Goal: Task Accomplishment & Management: Manage account settings

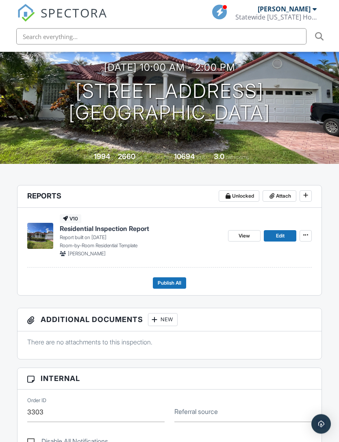
scroll to position [94, 0]
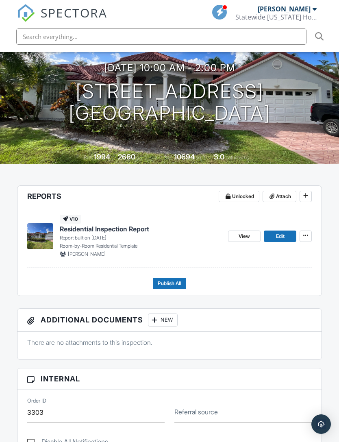
click at [278, 192] on span "Attach" at bounding box center [283, 196] width 15 height 8
click at [261, 262] on div "v10 Residential Inspection Report Report built on 09/26/2025 Room-by-Room Resid…" at bounding box center [169, 248] width 285 height 81
click at [280, 192] on span "Attach" at bounding box center [283, 196] width 15 height 8
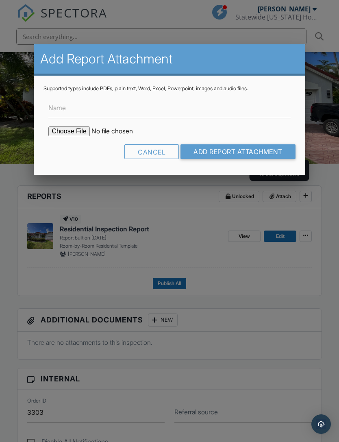
click at [66, 136] on input "file" at bounding box center [117, 132] width 138 height 10
type input "C:\fakepath\Lisa Merullo Wind Mitigation copy (Compressed).pdf"
click at [229, 155] on input "Add Report Attachment" at bounding box center [238, 151] width 115 height 15
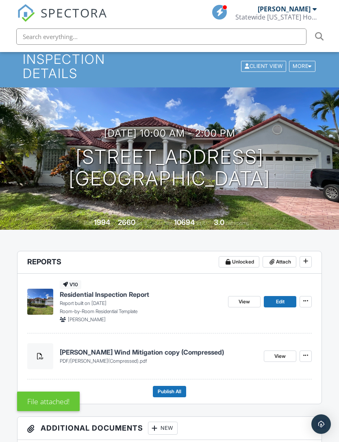
scroll to position [32, 0]
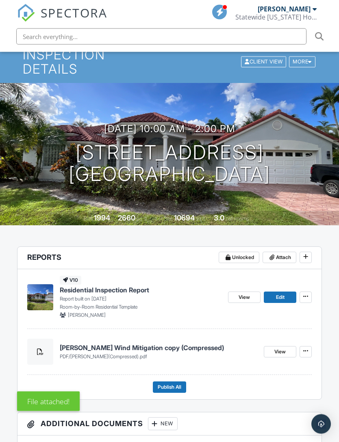
click at [282, 254] on span "Attach" at bounding box center [283, 258] width 15 height 8
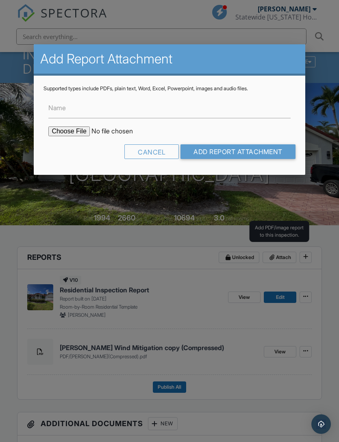
click at [72, 136] on input "file" at bounding box center [117, 132] width 138 height 10
type input "C:\fakepath\Lisa Merullo 4-Point copy (Compressed).pdf"
click at [231, 156] on input "Add Report Attachment" at bounding box center [238, 151] width 115 height 15
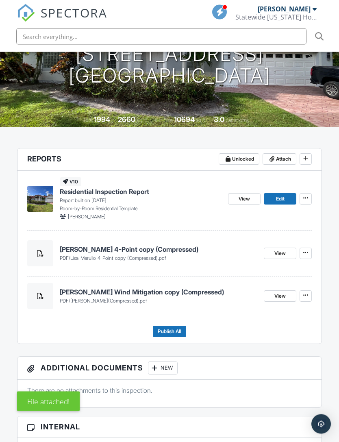
scroll to position [131, 0]
click at [146, 205] on p "Room-by-Room Residential Template" at bounding box center [141, 208] width 162 height 7
click at [128, 197] on p "Report built on 09/26/2025" at bounding box center [141, 200] width 162 height 7
click at [123, 187] on span "Residential Inspection Report" at bounding box center [105, 191] width 90 height 9
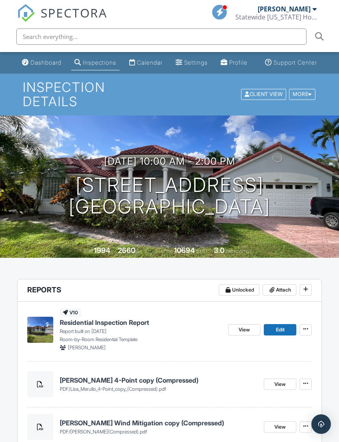
scroll to position [157, 0]
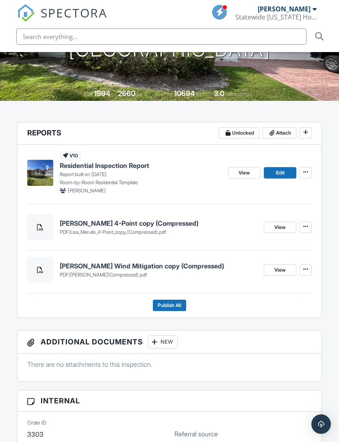
click at [176, 302] on span "Publish All" at bounding box center [170, 306] width 24 height 8
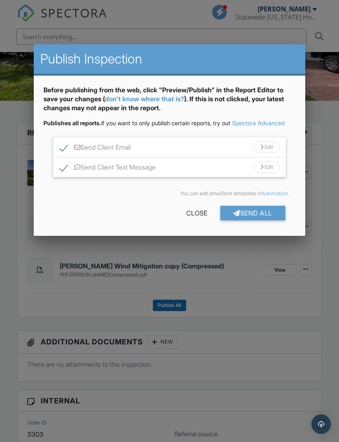
click at [256, 221] on div "Send All" at bounding box center [253, 213] width 65 height 15
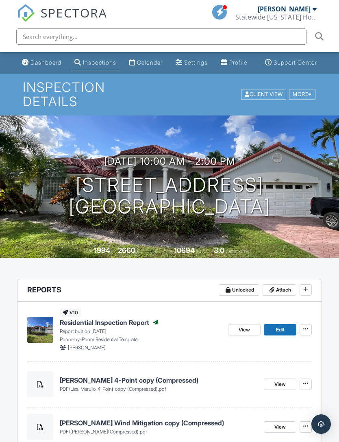
click at [27, 11] on img at bounding box center [26, 13] width 18 height 18
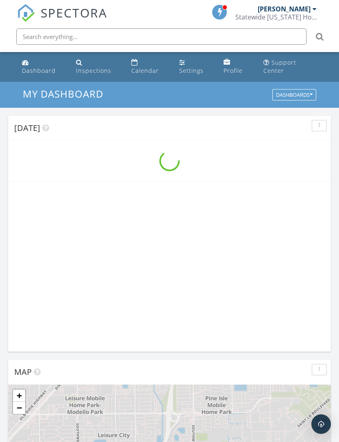
scroll to position [1392, 340]
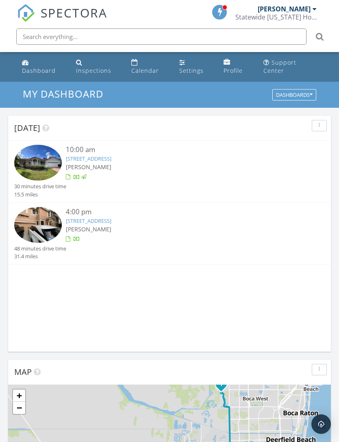
click at [101, 225] on span "[PERSON_NAME]" at bounding box center [89, 229] width 46 height 8
